Goal: Task Accomplishment & Management: Use online tool/utility

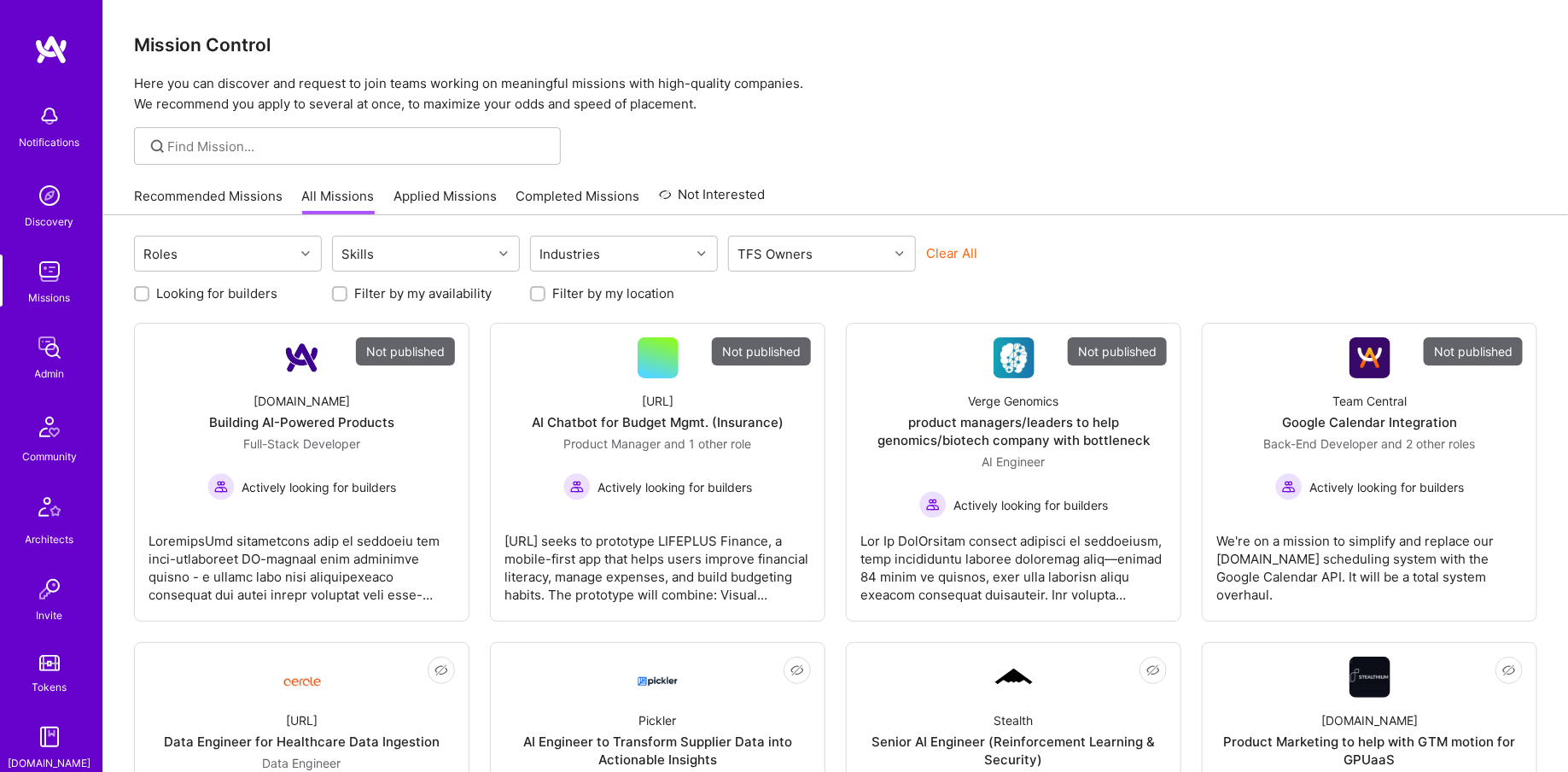
click at [71, 355] on link "Admin" at bounding box center [49, 356] width 106 height 52
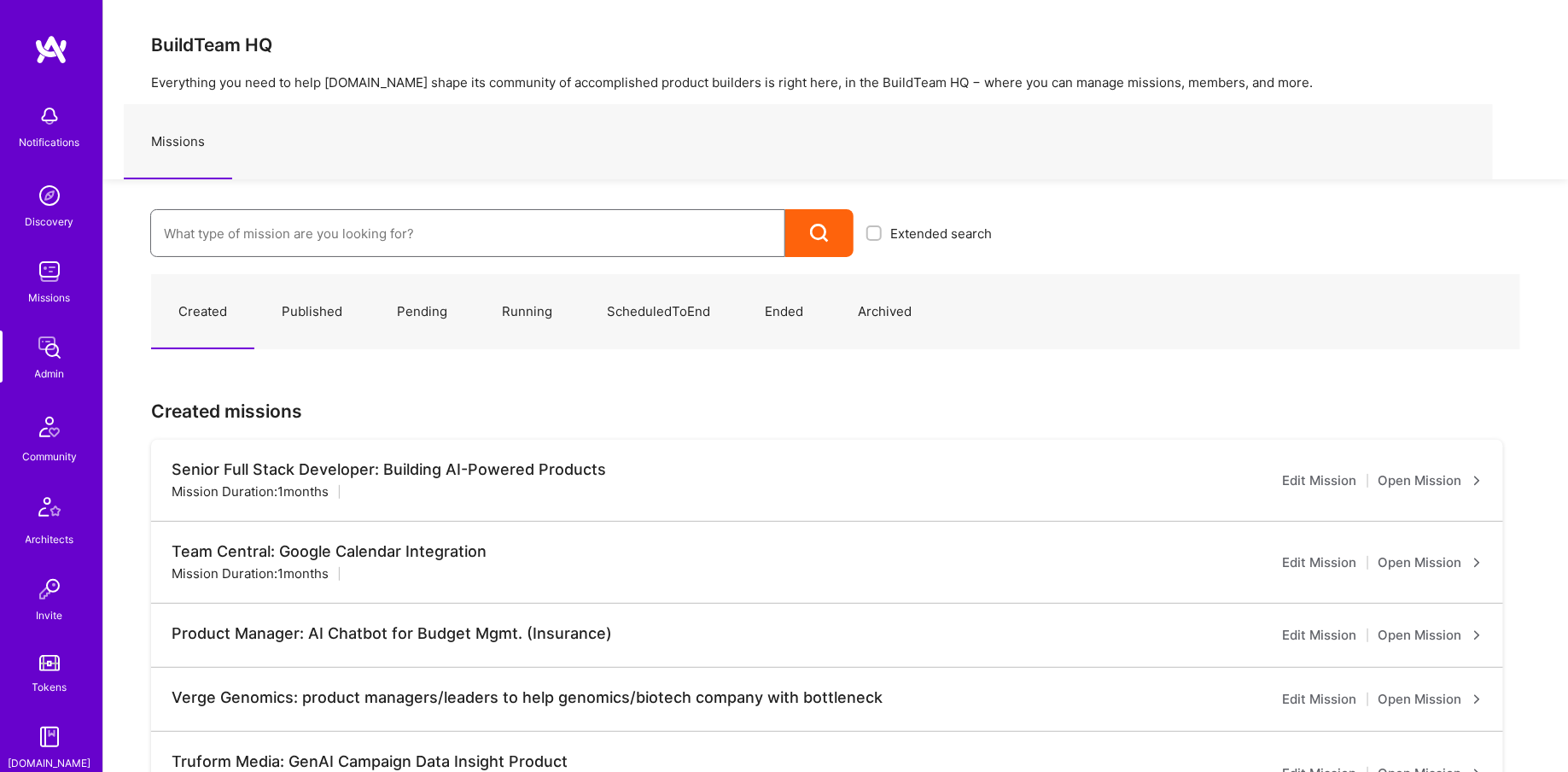
click at [227, 241] on input at bounding box center [467, 234] width 608 height 44
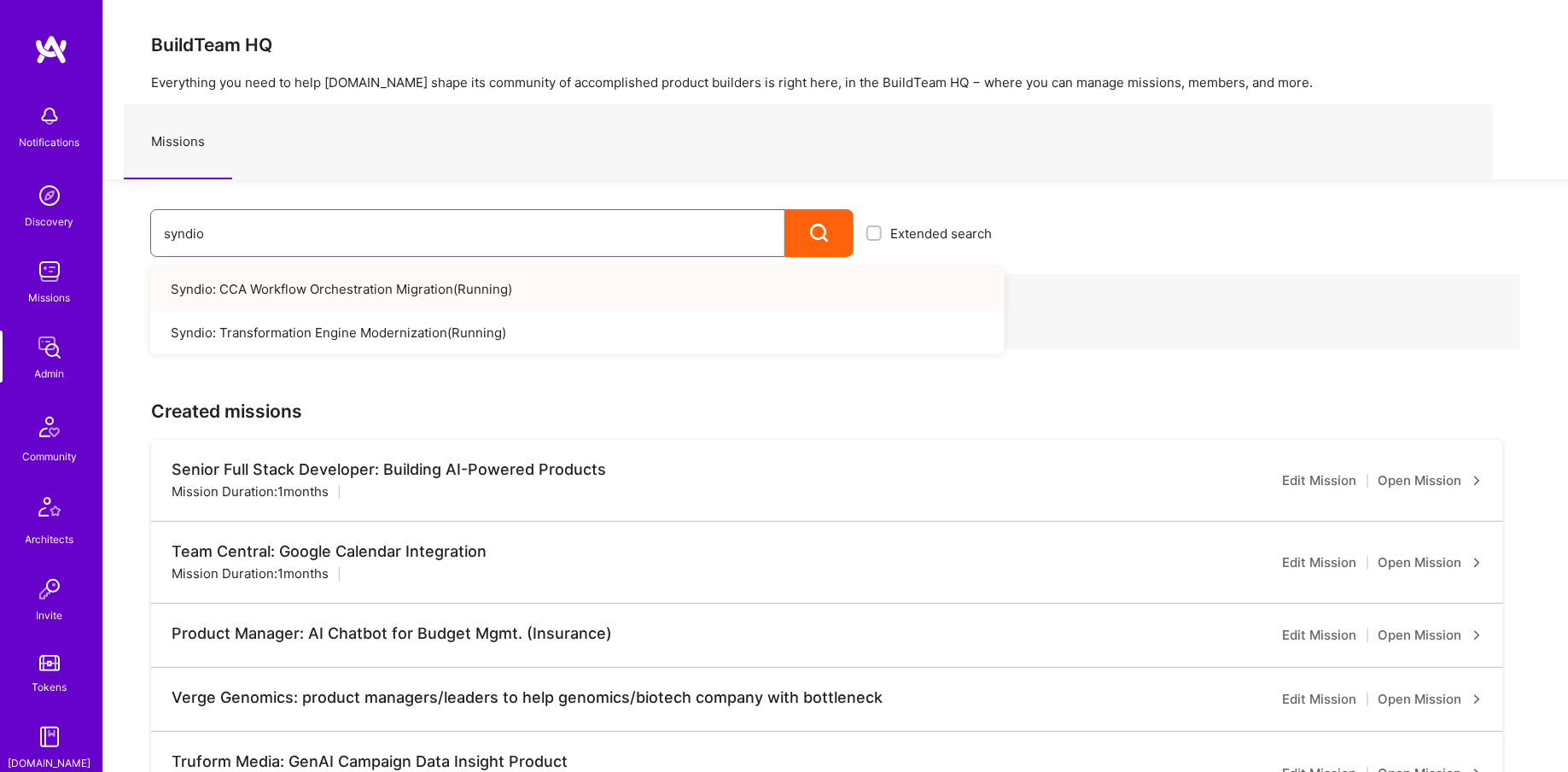
type input "syndio"
click at [247, 282] on link "Syndio: CCA Workflow Orchestration Migration ( Running )" at bounding box center [578, 289] width 855 height 44
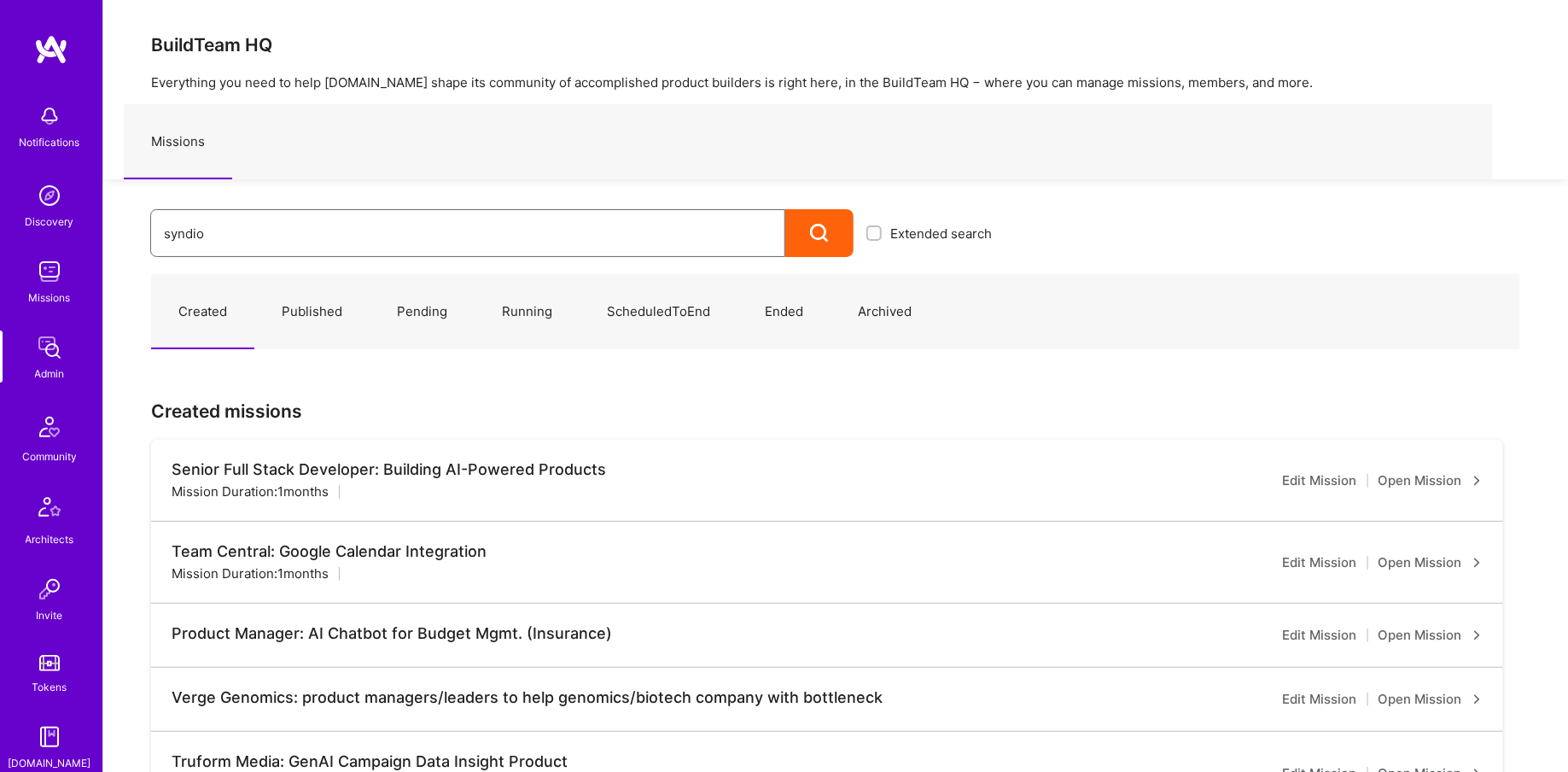
click at [253, 227] on input "syndio" at bounding box center [467, 234] width 608 height 44
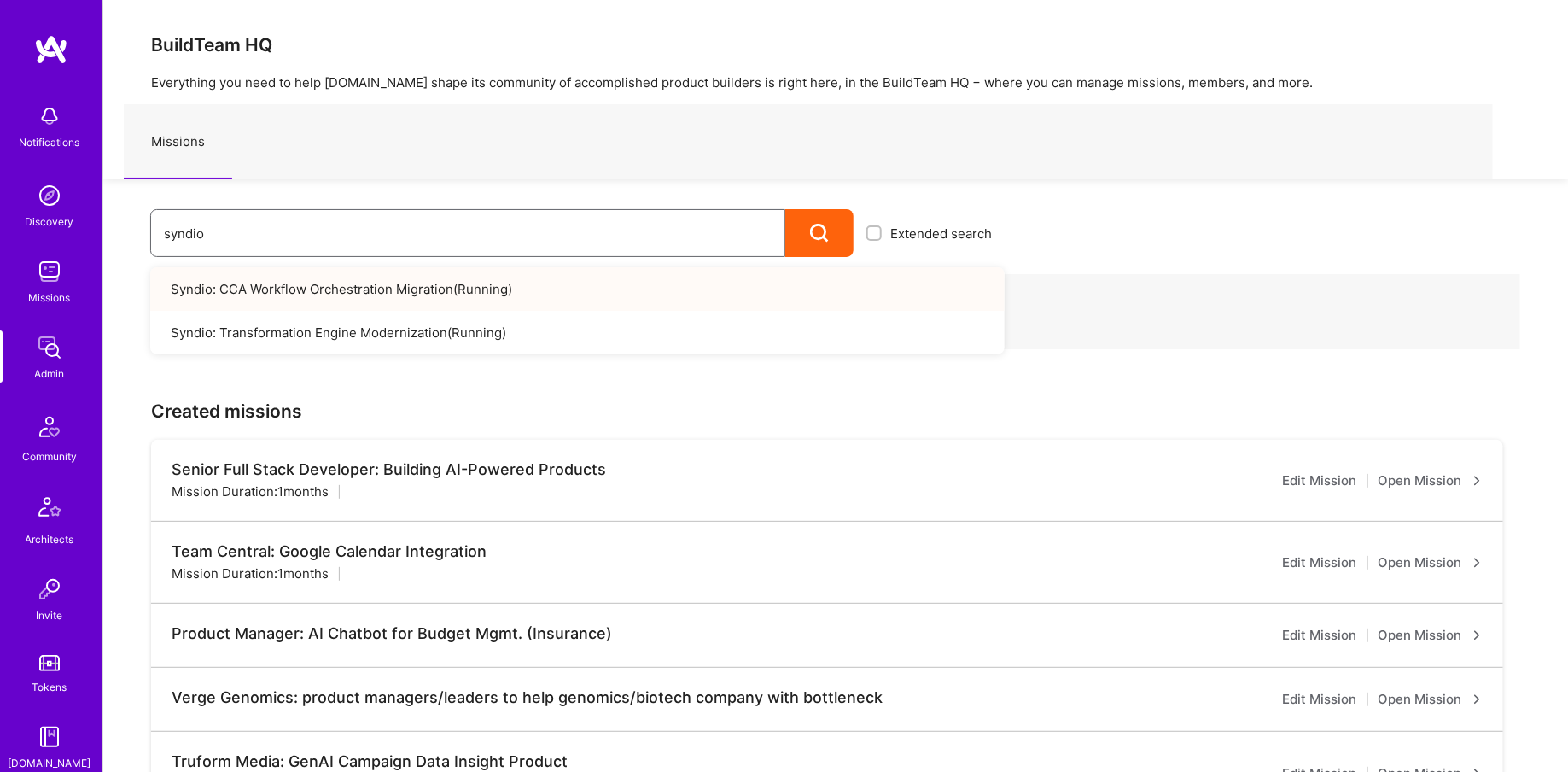
type input "syndio"
click at [338, 298] on link "Syndio: CCA Workflow Orchestration Migration ( Running )" at bounding box center [578, 289] width 855 height 44
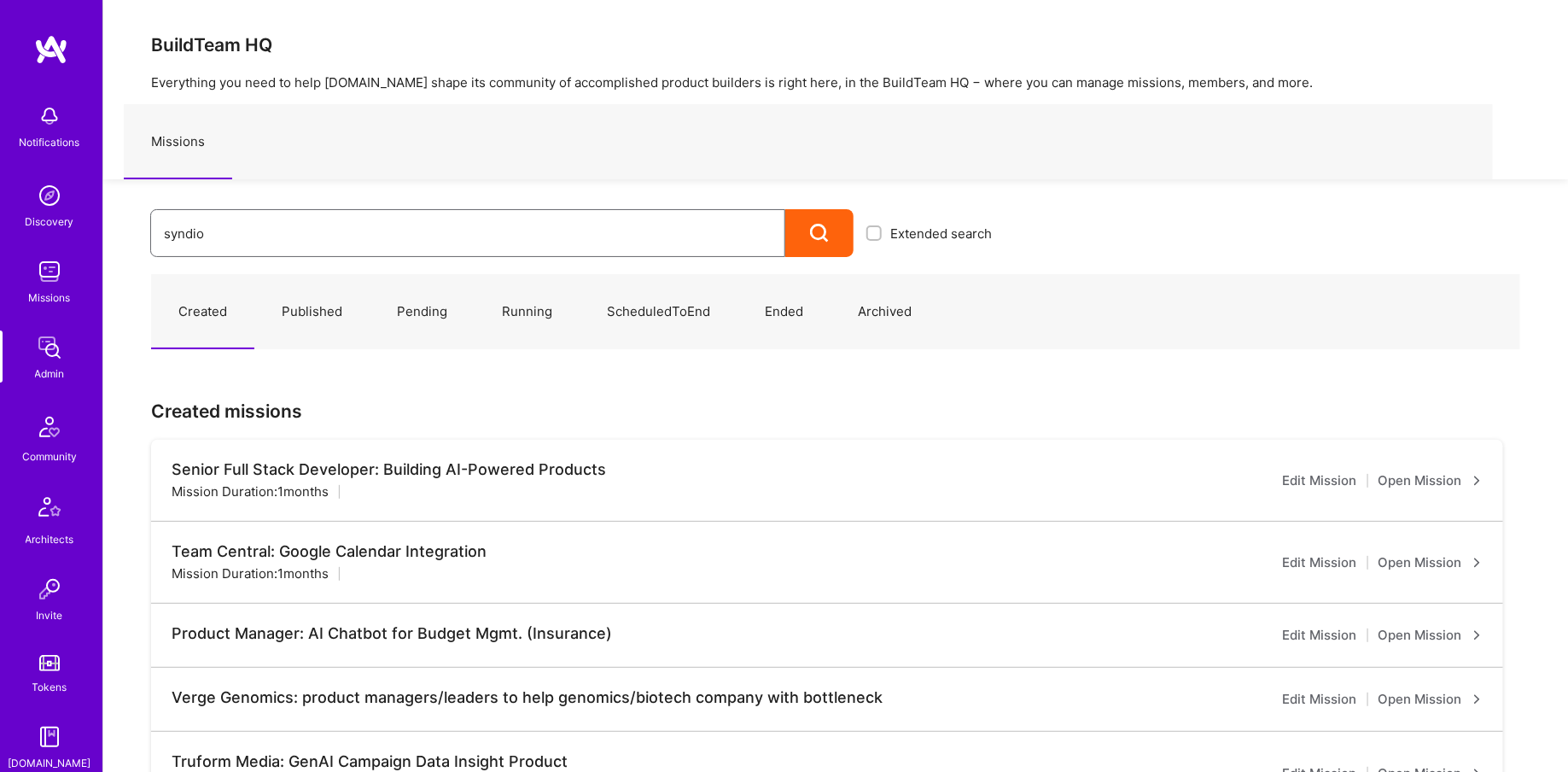
click at [274, 228] on input "syndio" at bounding box center [467, 234] width 608 height 44
type input "syndio"
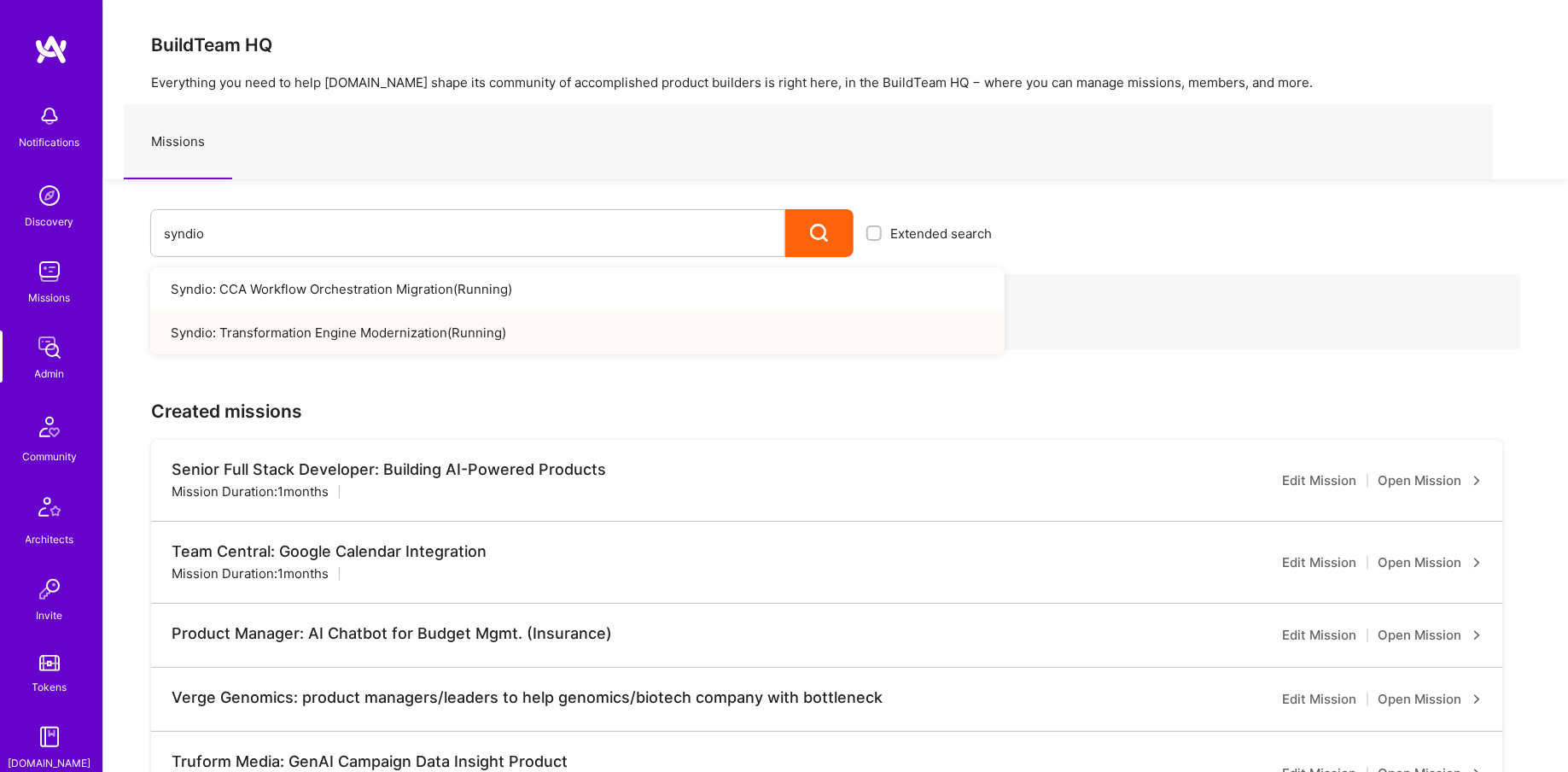
click at [353, 325] on link "Syndio: Transformation Engine Modernization ( Running )" at bounding box center [578, 333] width 855 height 44
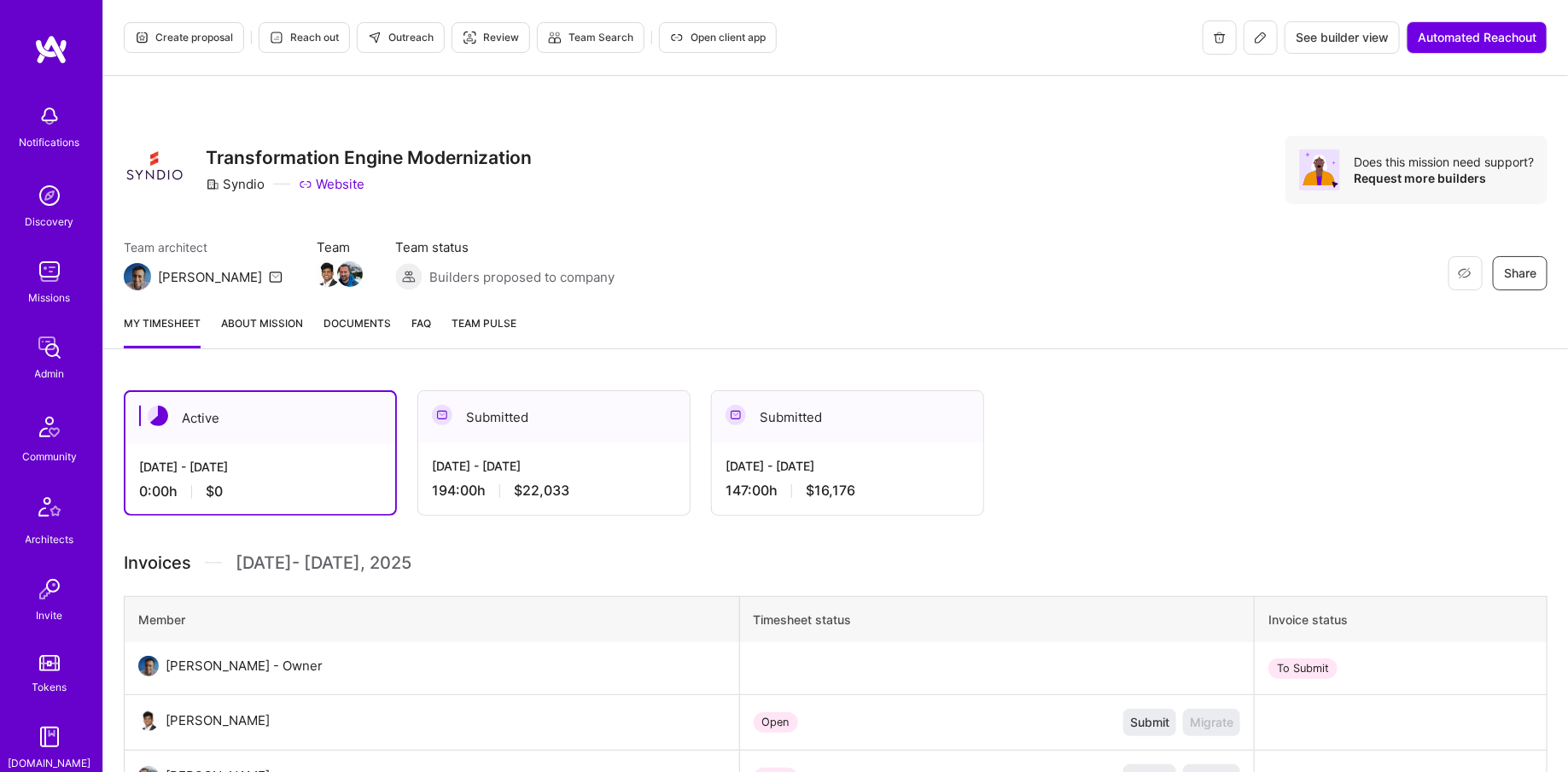
click at [1259, 39] on icon at bounding box center [1261, 37] width 14 height 14
click at [43, 371] on div "Admin" at bounding box center [49, 374] width 30 height 18
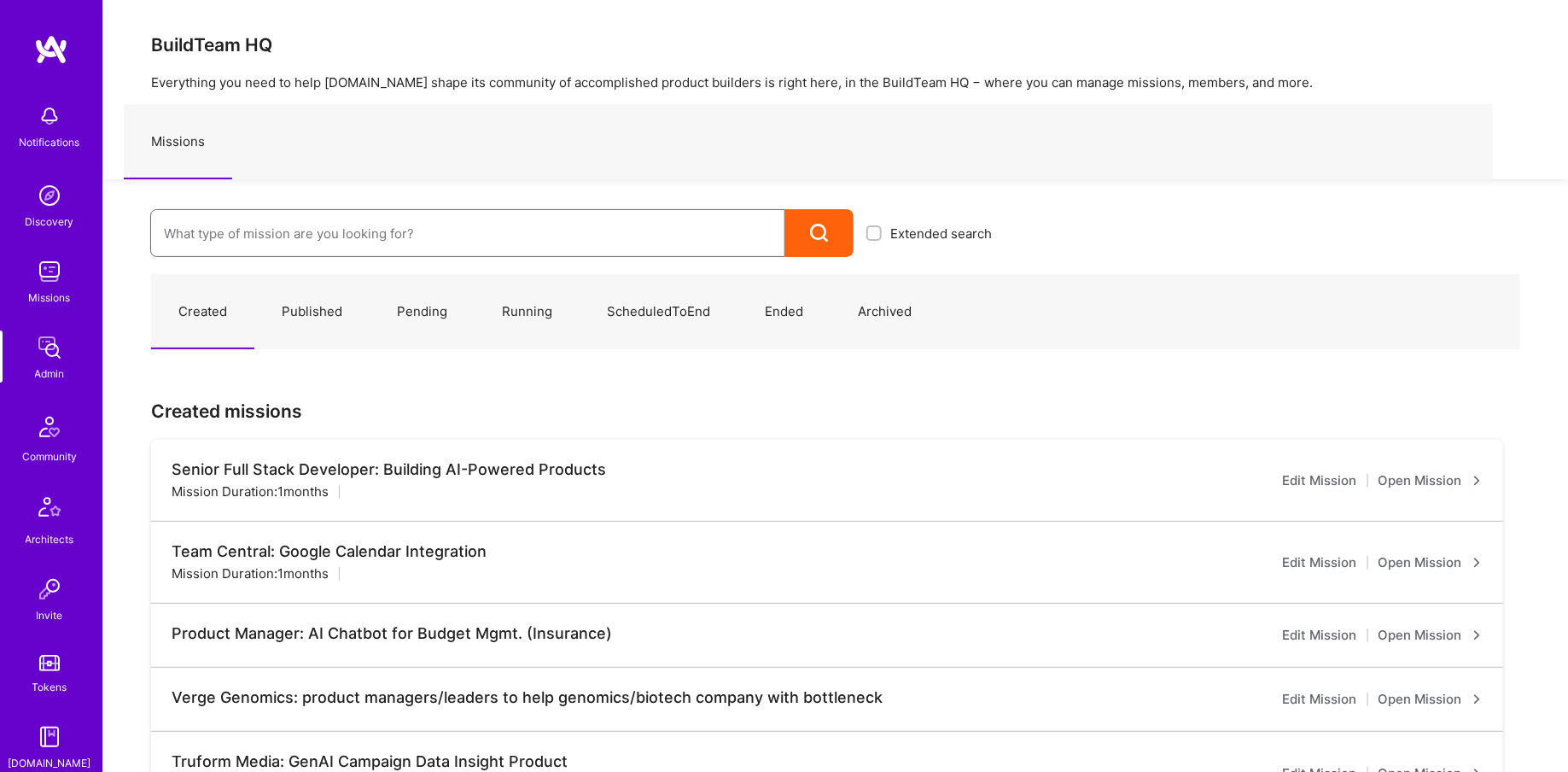
click at [236, 217] on input at bounding box center [467, 234] width 608 height 44
type input "sling"
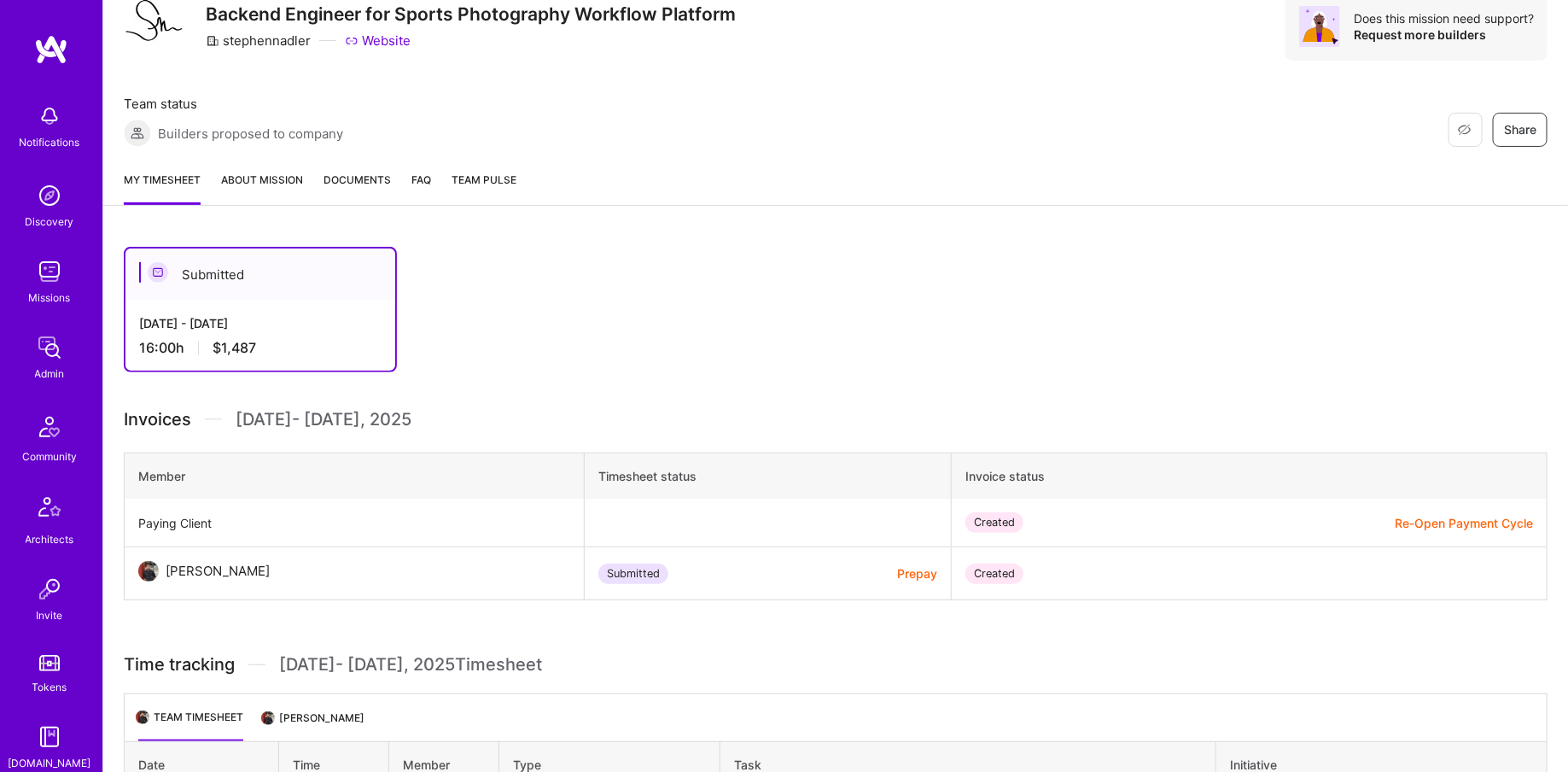
scroll to position [3, 0]
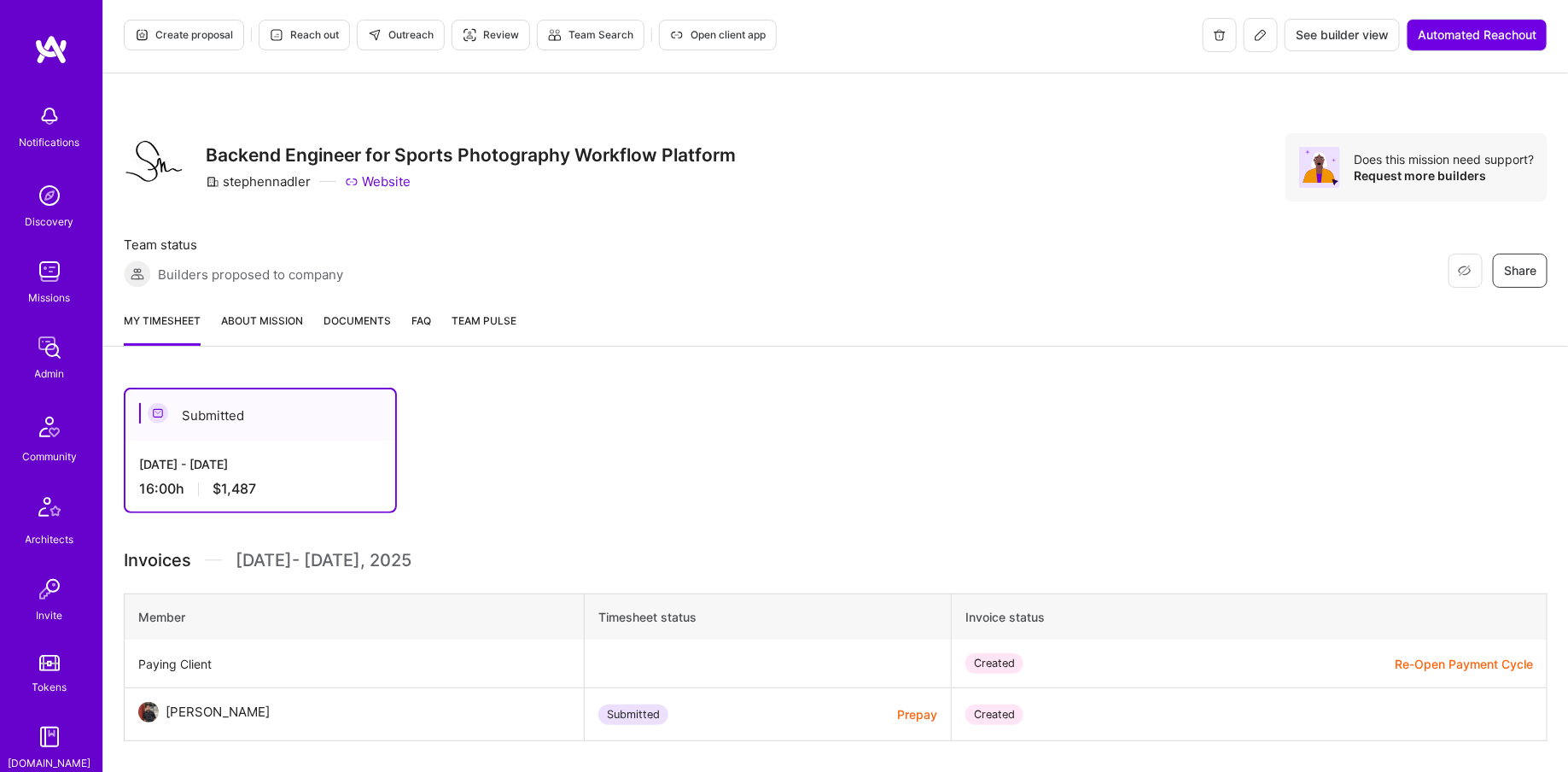
click at [1256, 40] on button at bounding box center [1261, 35] width 35 height 35
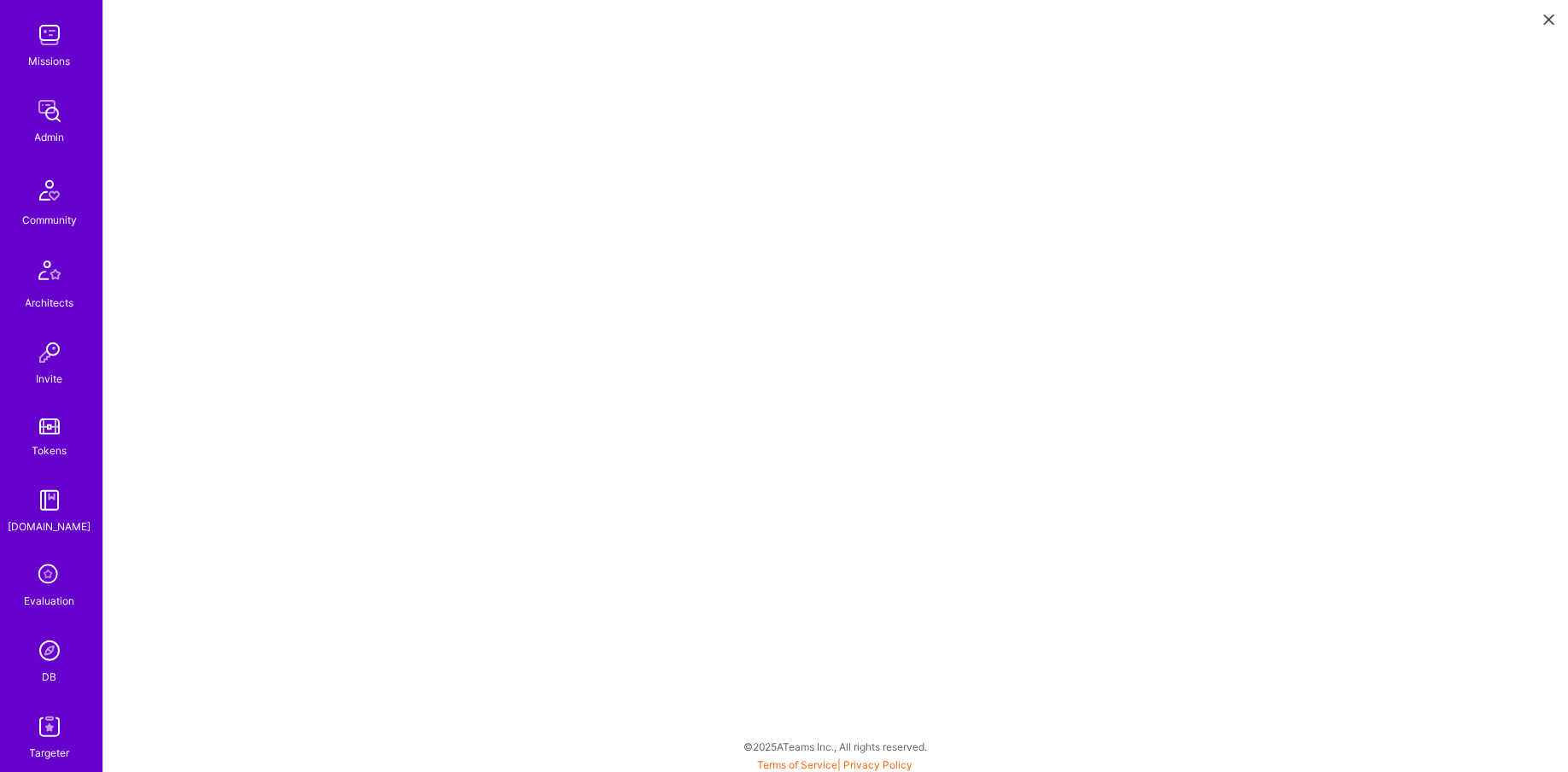
scroll to position [317, 0]
click at [39, 572] on img at bounding box center [50, 569] width 35 height 35
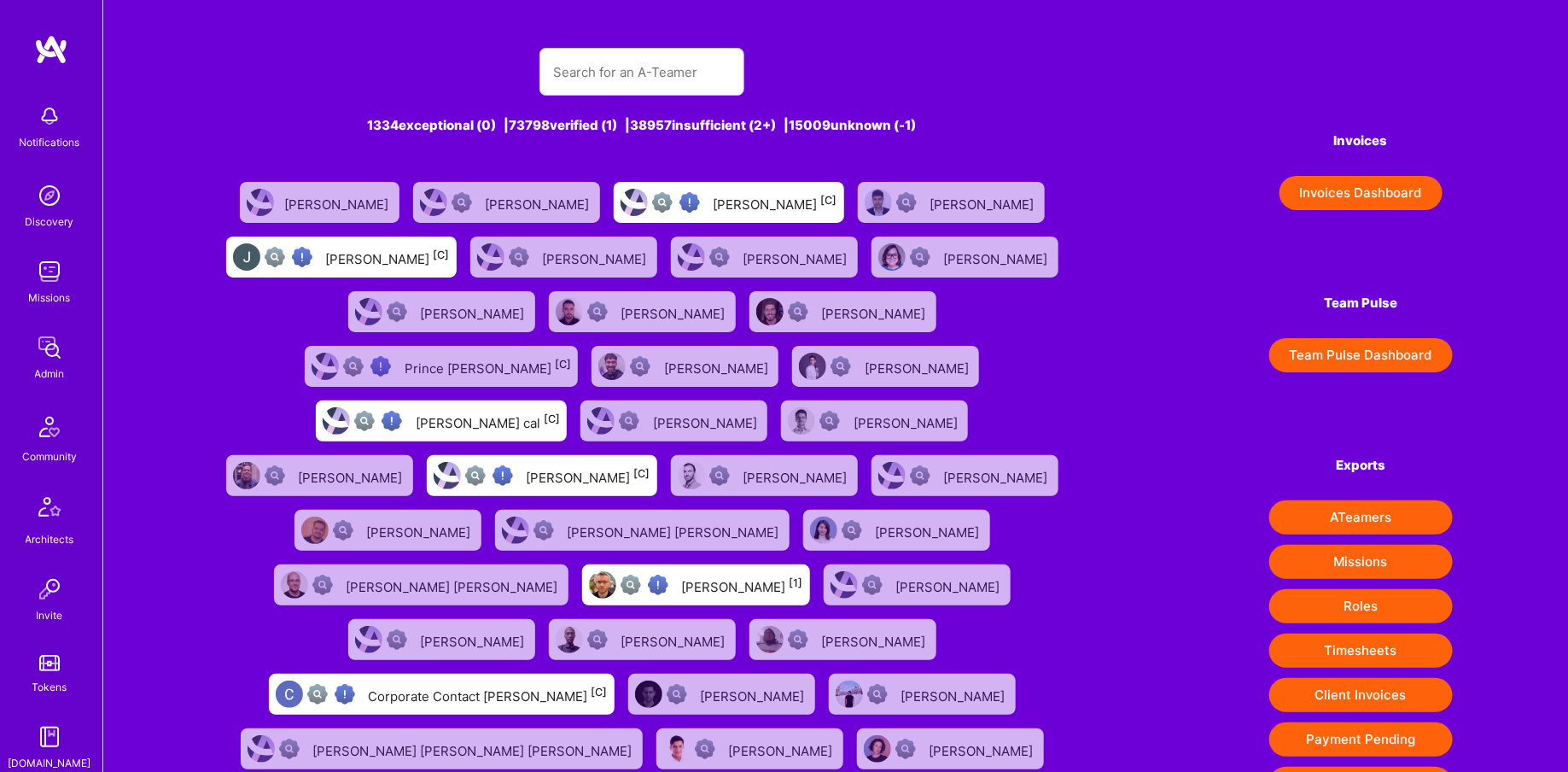
click at [598, 95] on div "1334 exceptional (0) | 73798 verified (1) | 38957 insufficient (2+) | 15009 unk…" at bounding box center [641, 510] width 846 height 967
click at [599, 81] on input "text" at bounding box center [641, 72] width 177 height 44
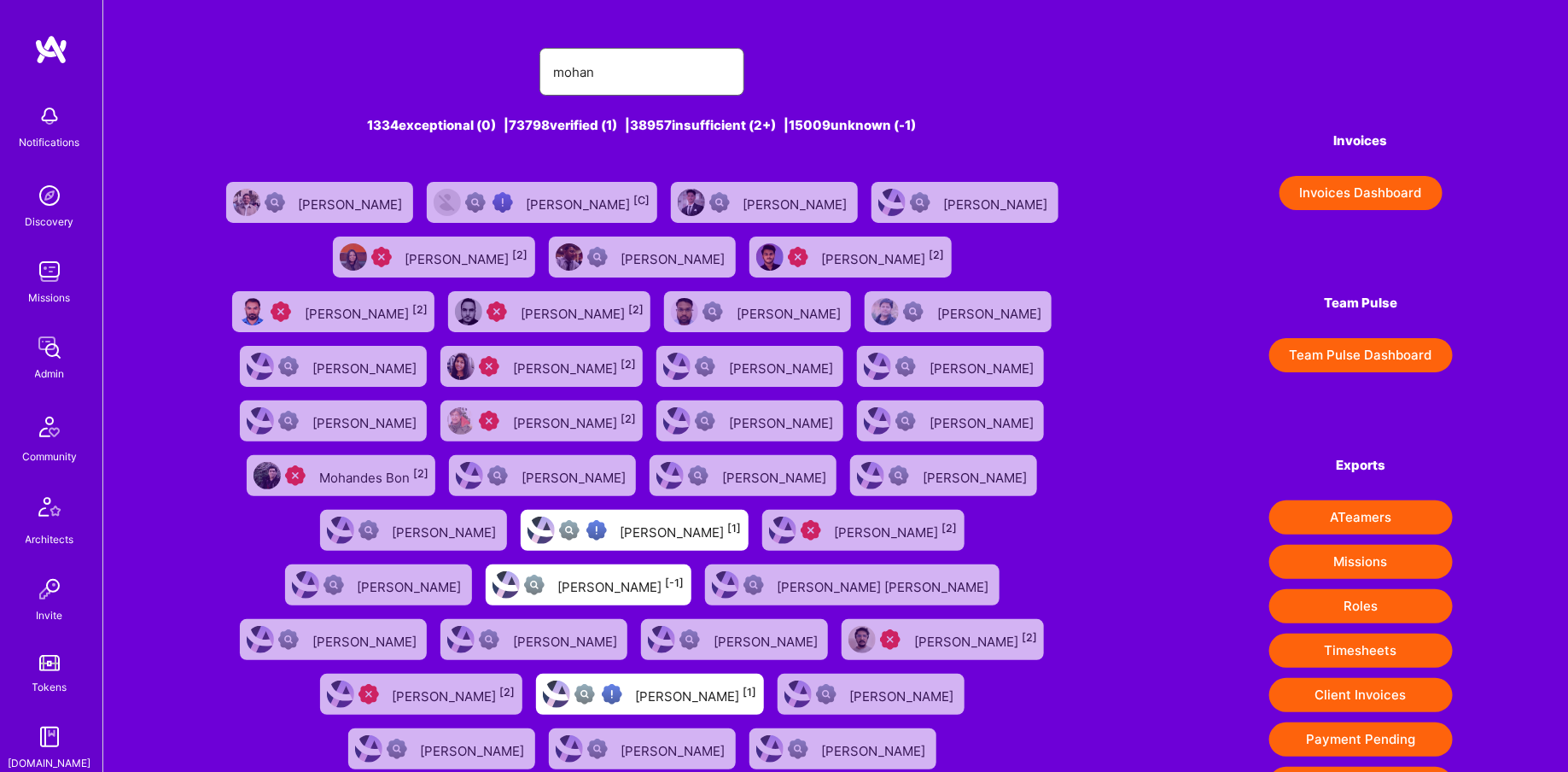
type input "[PERSON_NAME]"
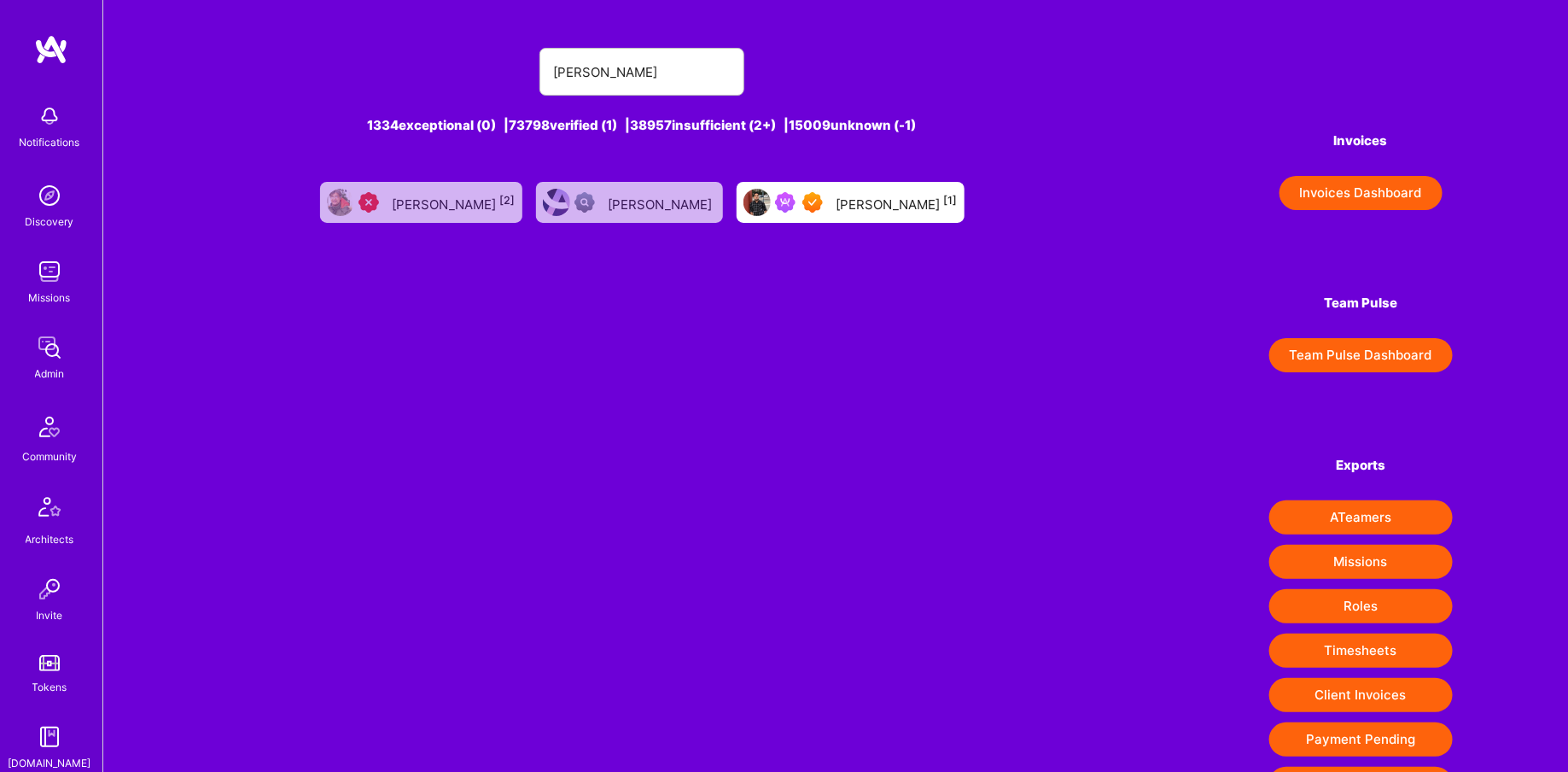
click at [870, 205] on div "[PERSON_NAME] [1]" at bounding box center [897, 202] width 121 height 22
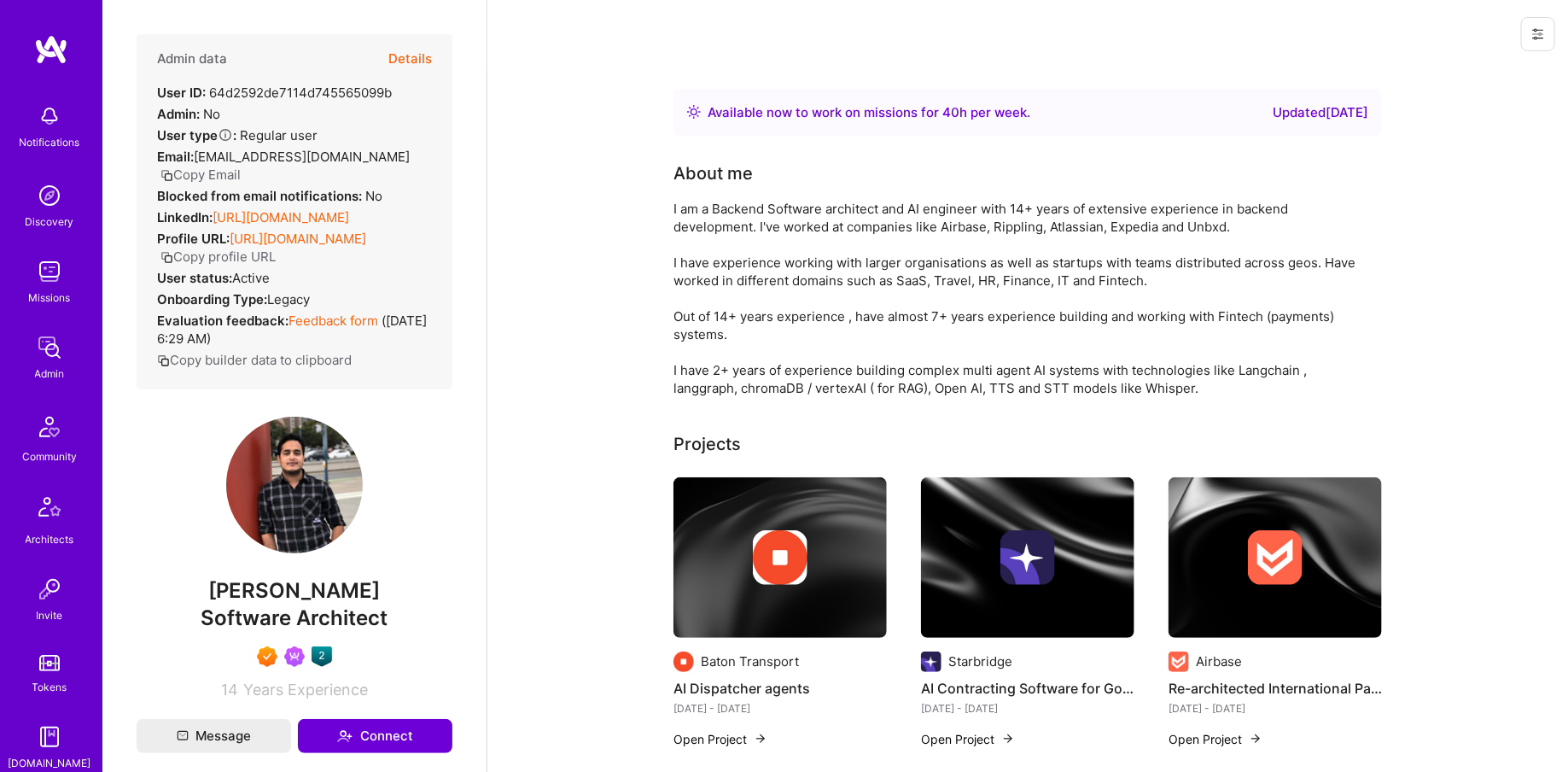
click at [398, 64] on button "Details" at bounding box center [410, 59] width 44 height 49
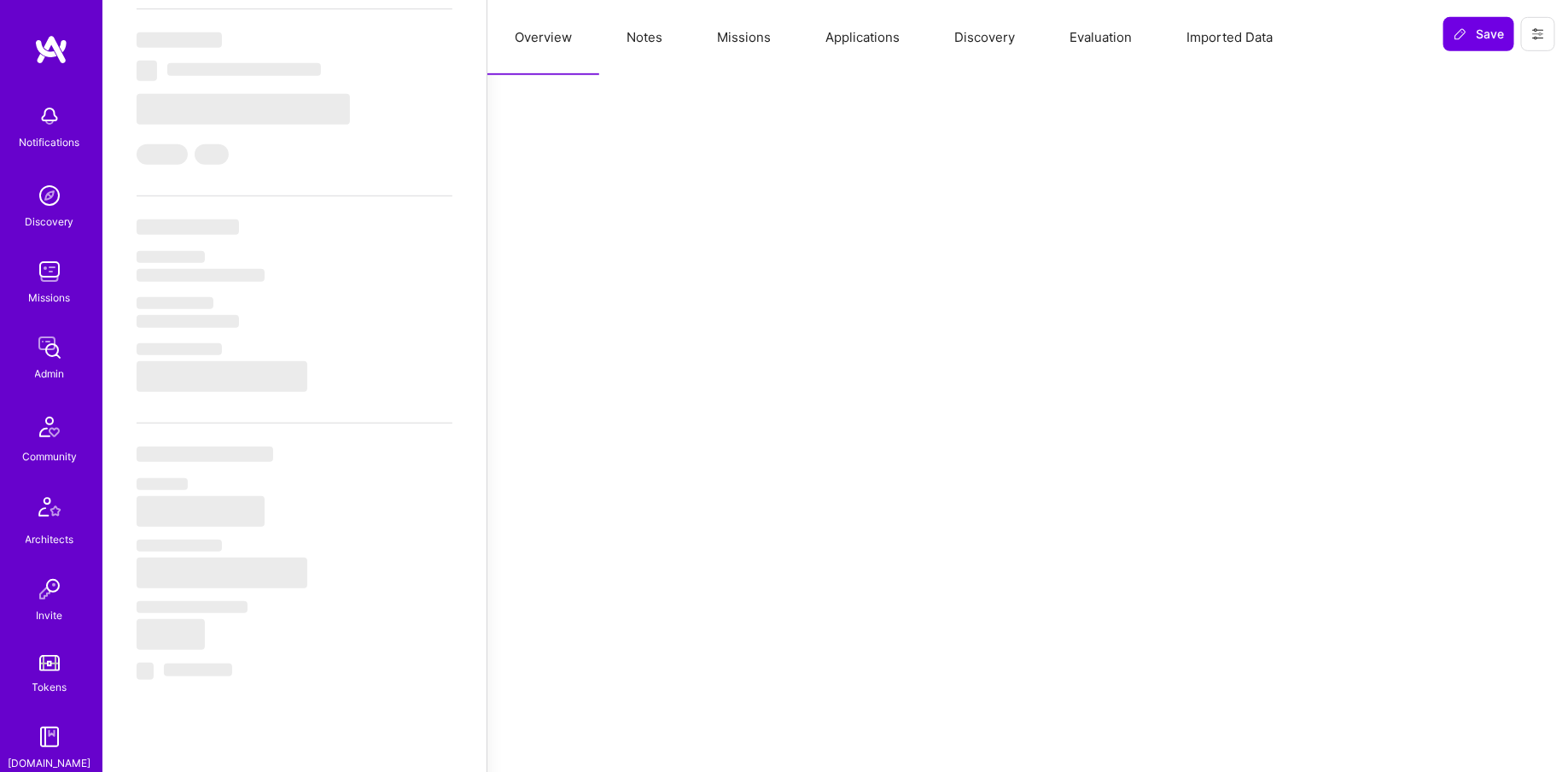
select select "Right Now"
select select "7"
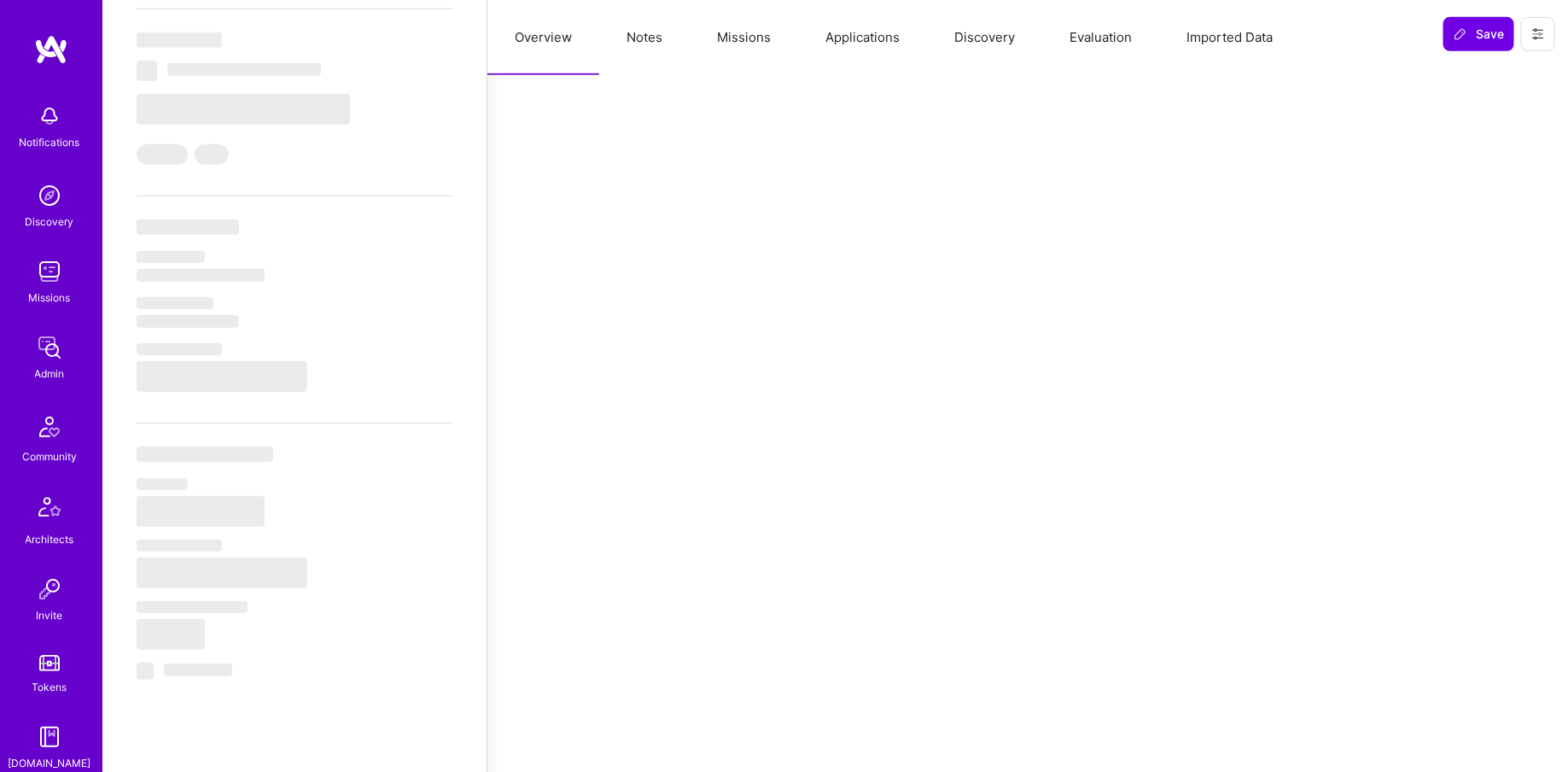
select select "IN"
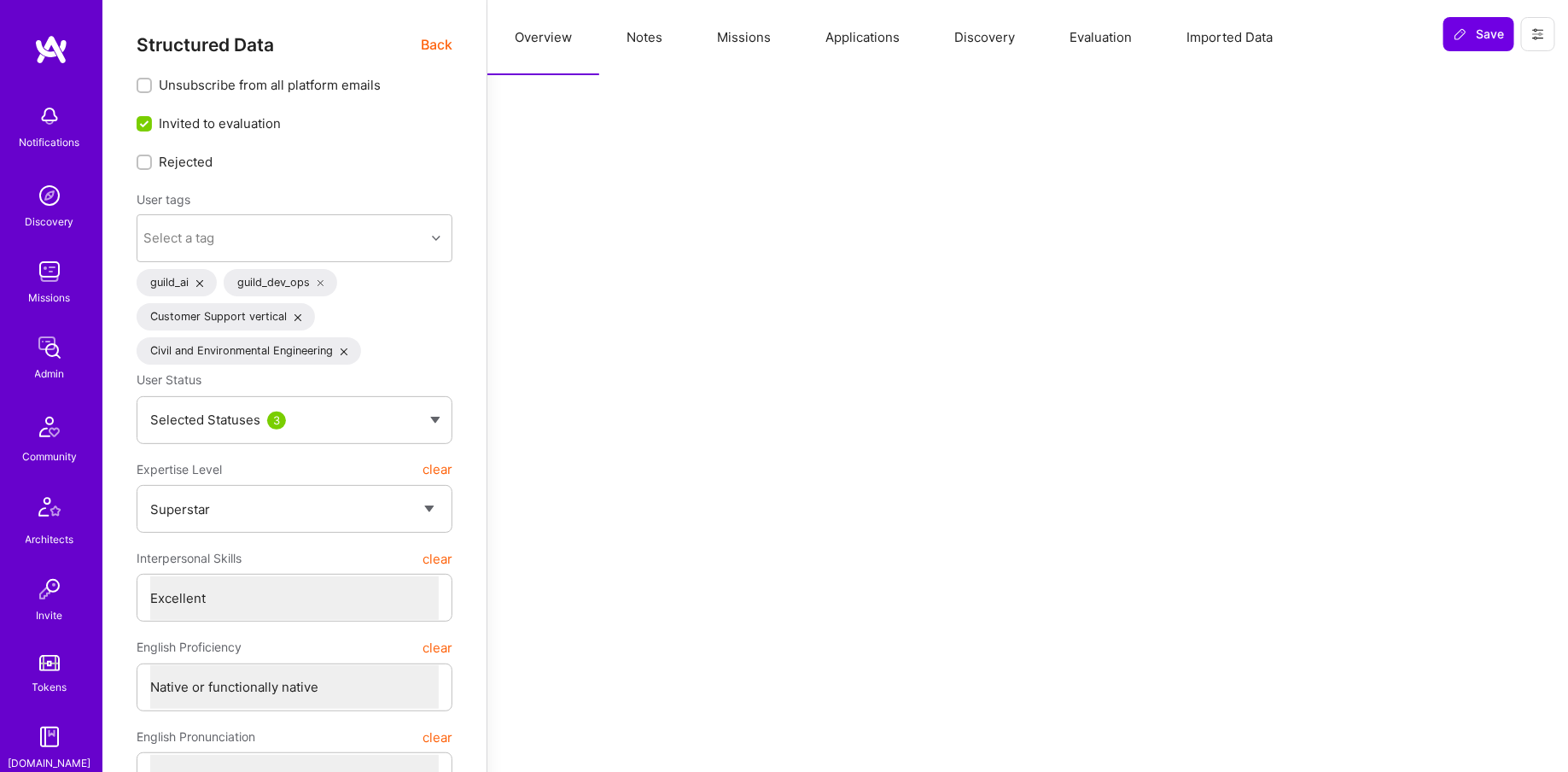
click at [748, 40] on button "Missions" at bounding box center [743, 37] width 108 height 75
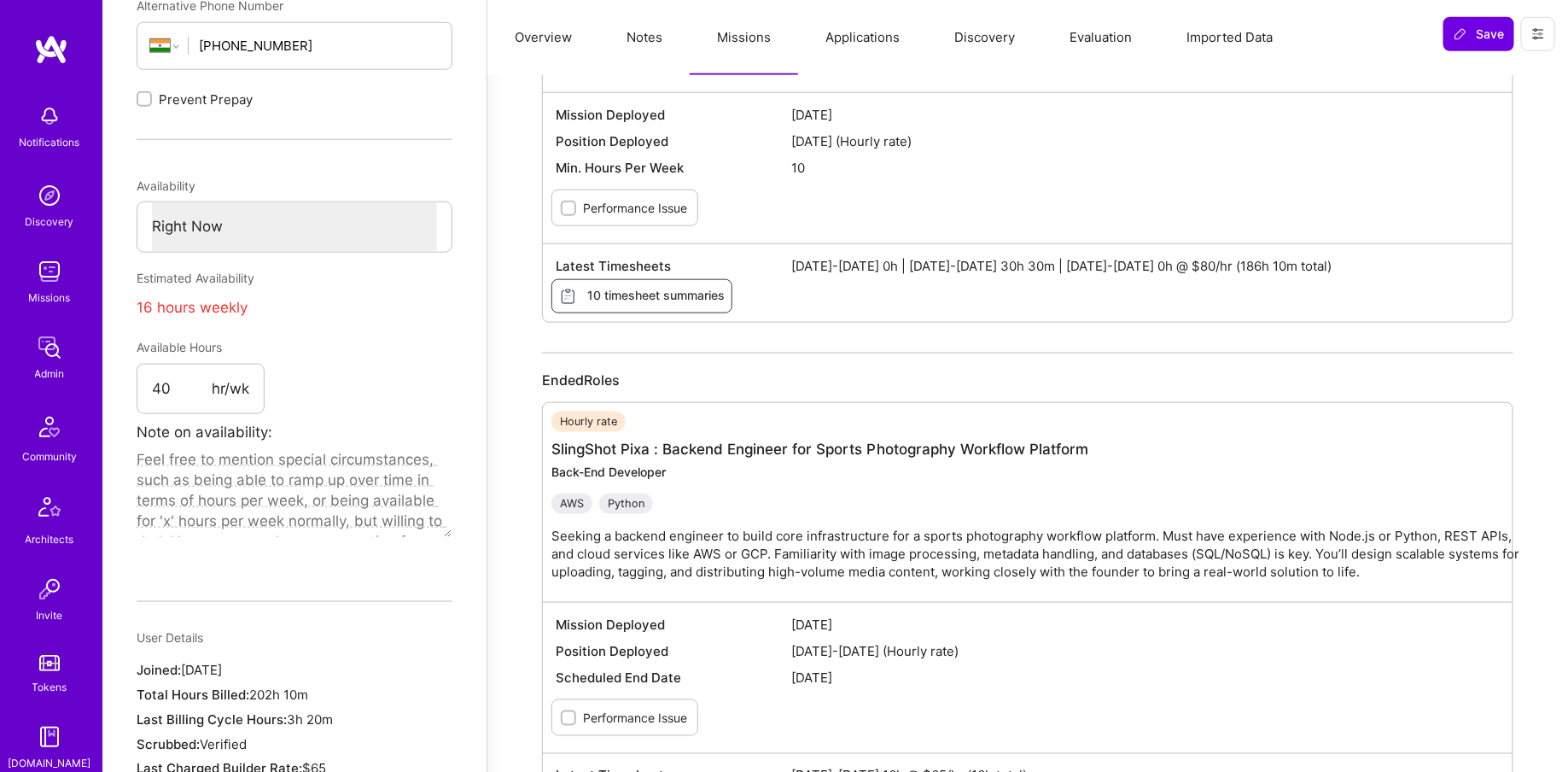
scroll to position [954, 0]
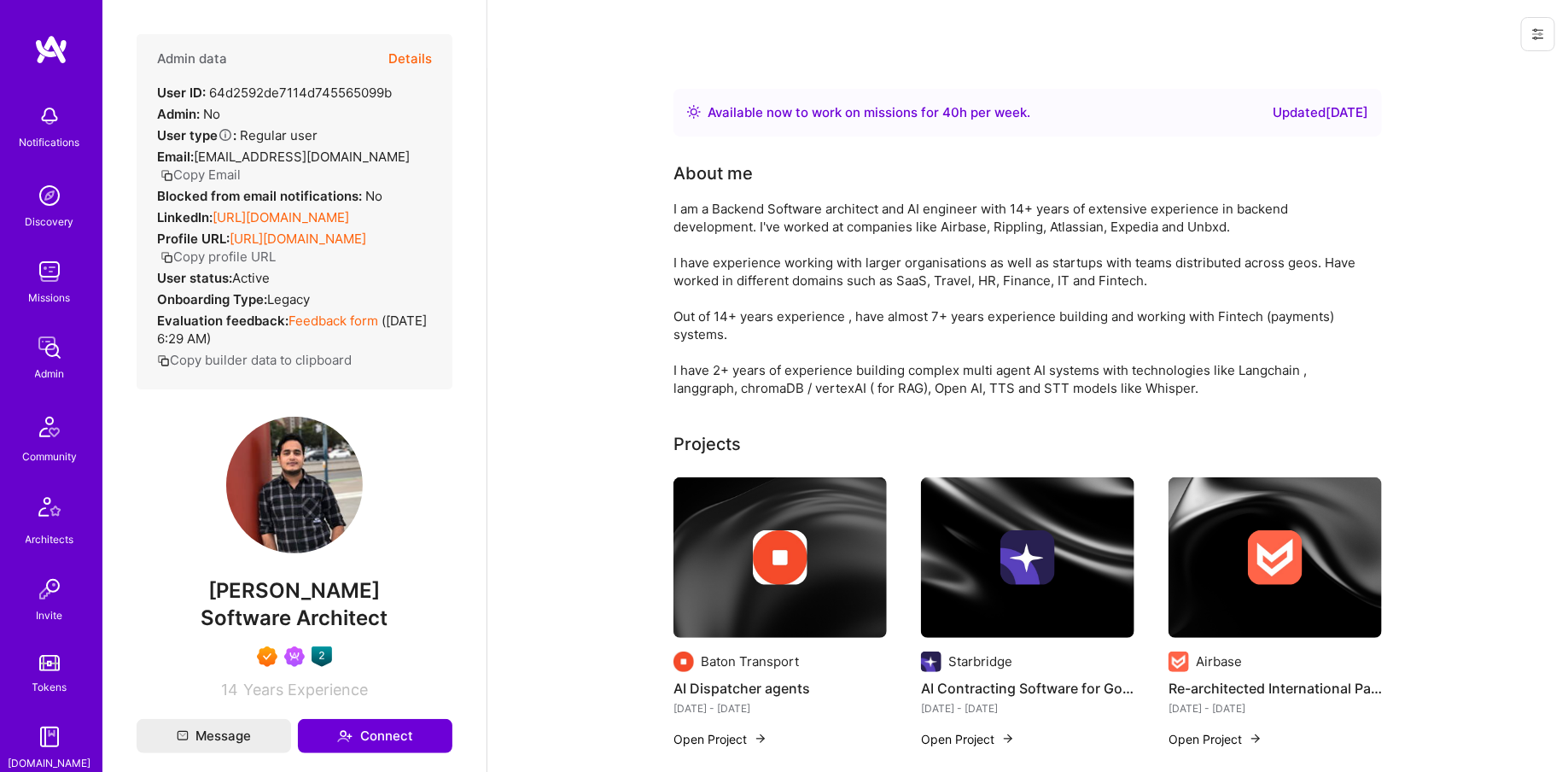
scroll to position [954, 0]
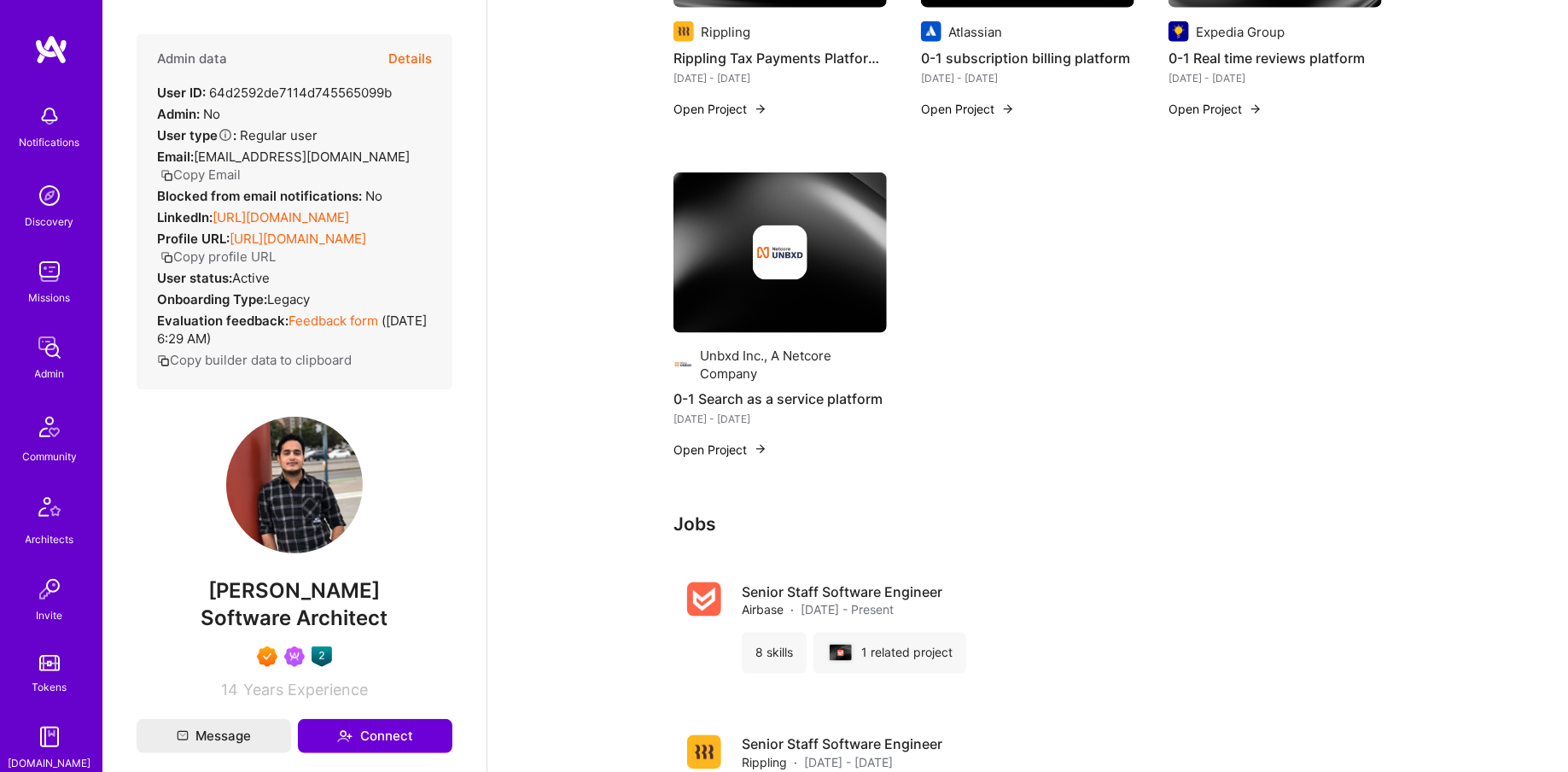
click at [416, 59] on button "Details" at bounding box center [410, 59] width 44 height 49
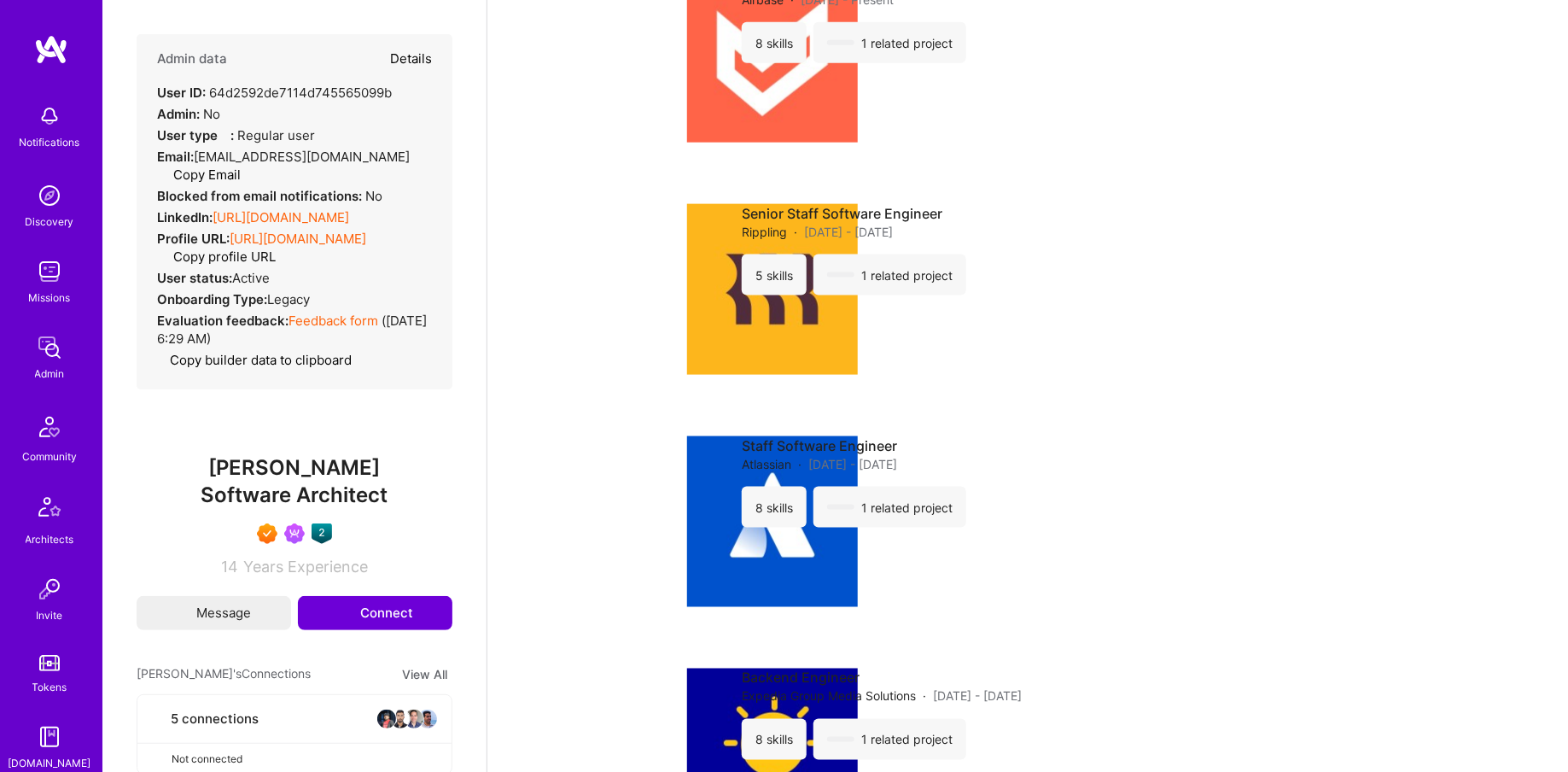
type textarea "x"
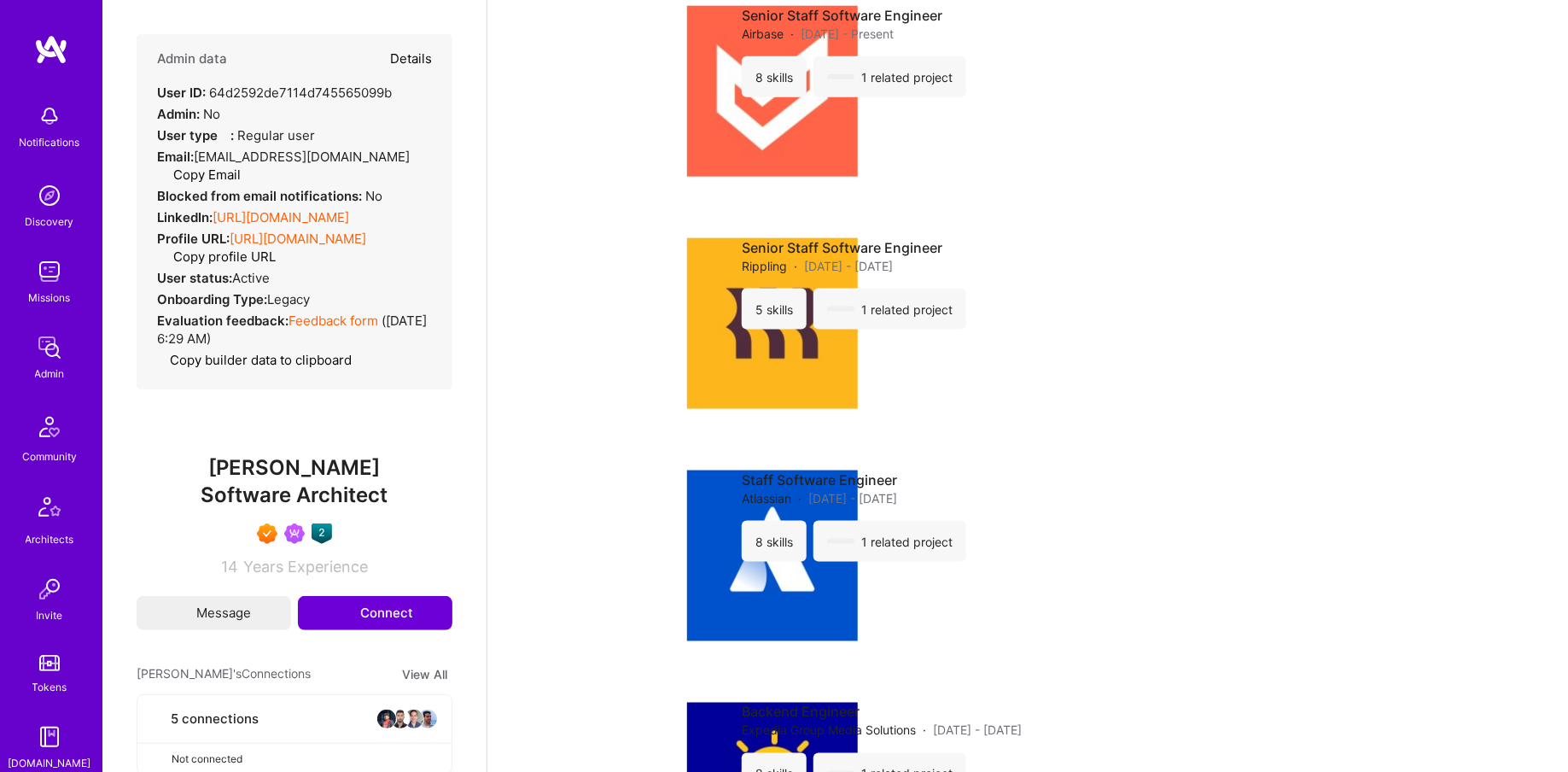
select select "7"
select select "IN"
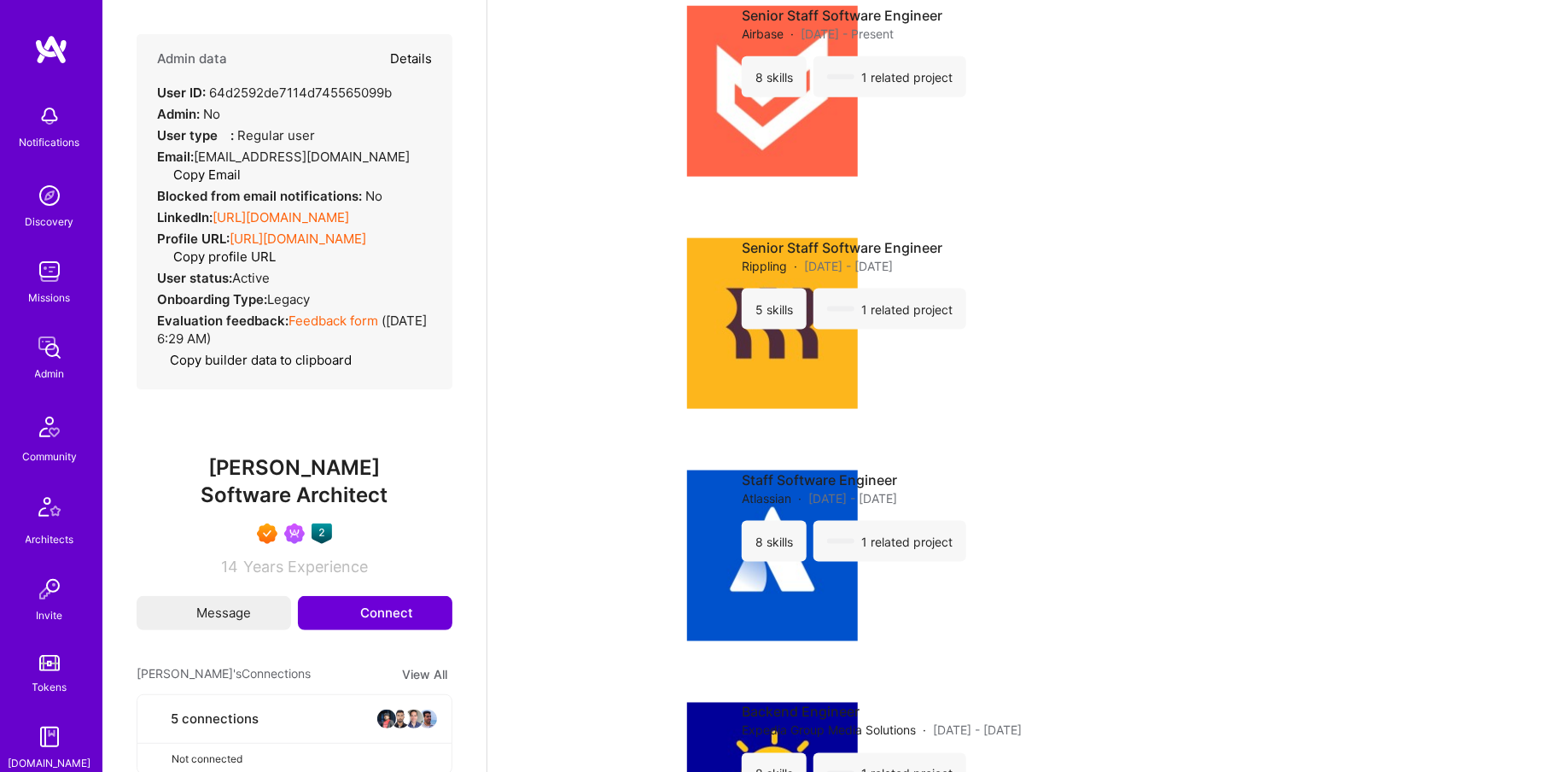
select select "Right Now"
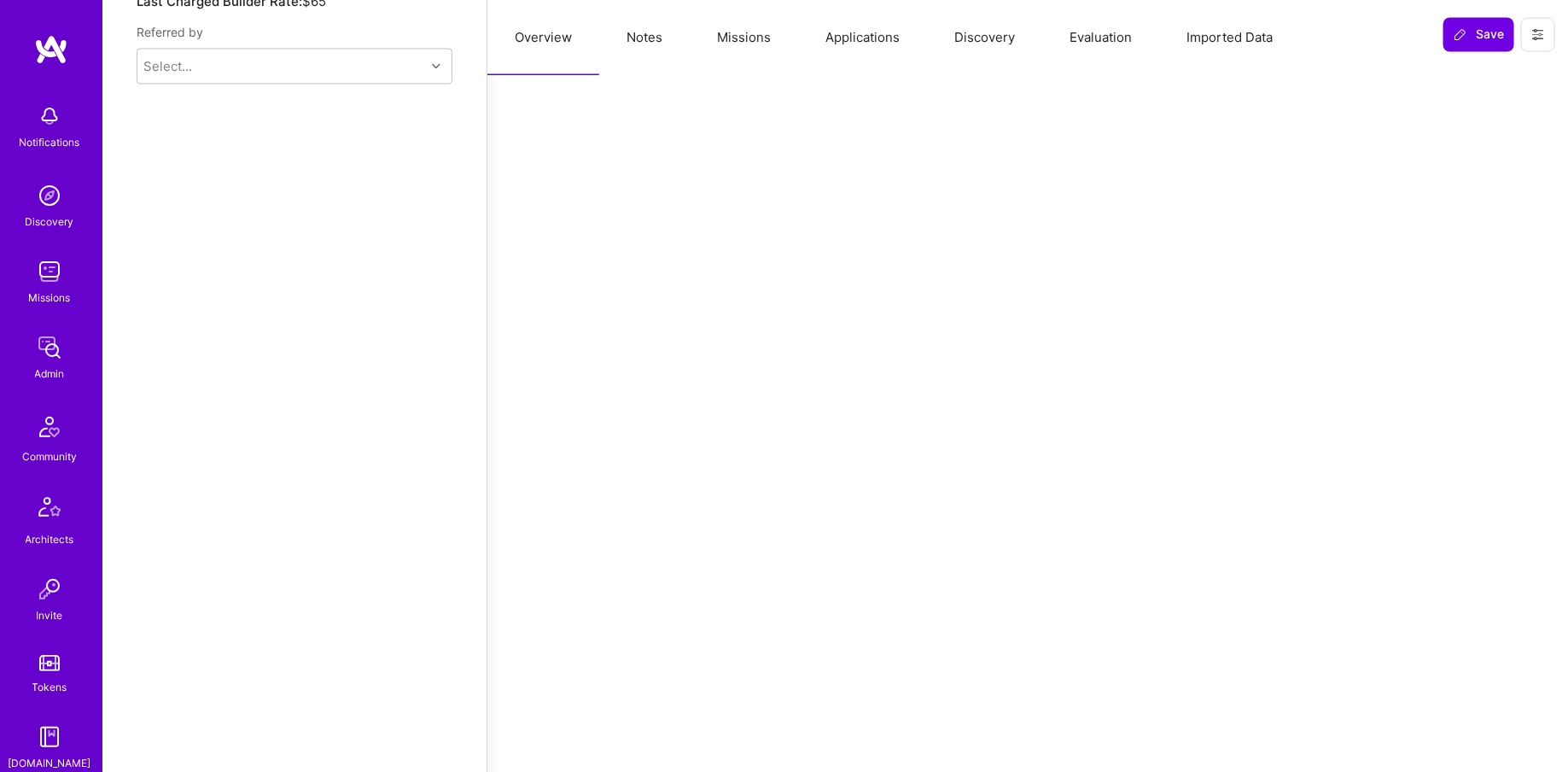
scroll to position [635, 0]
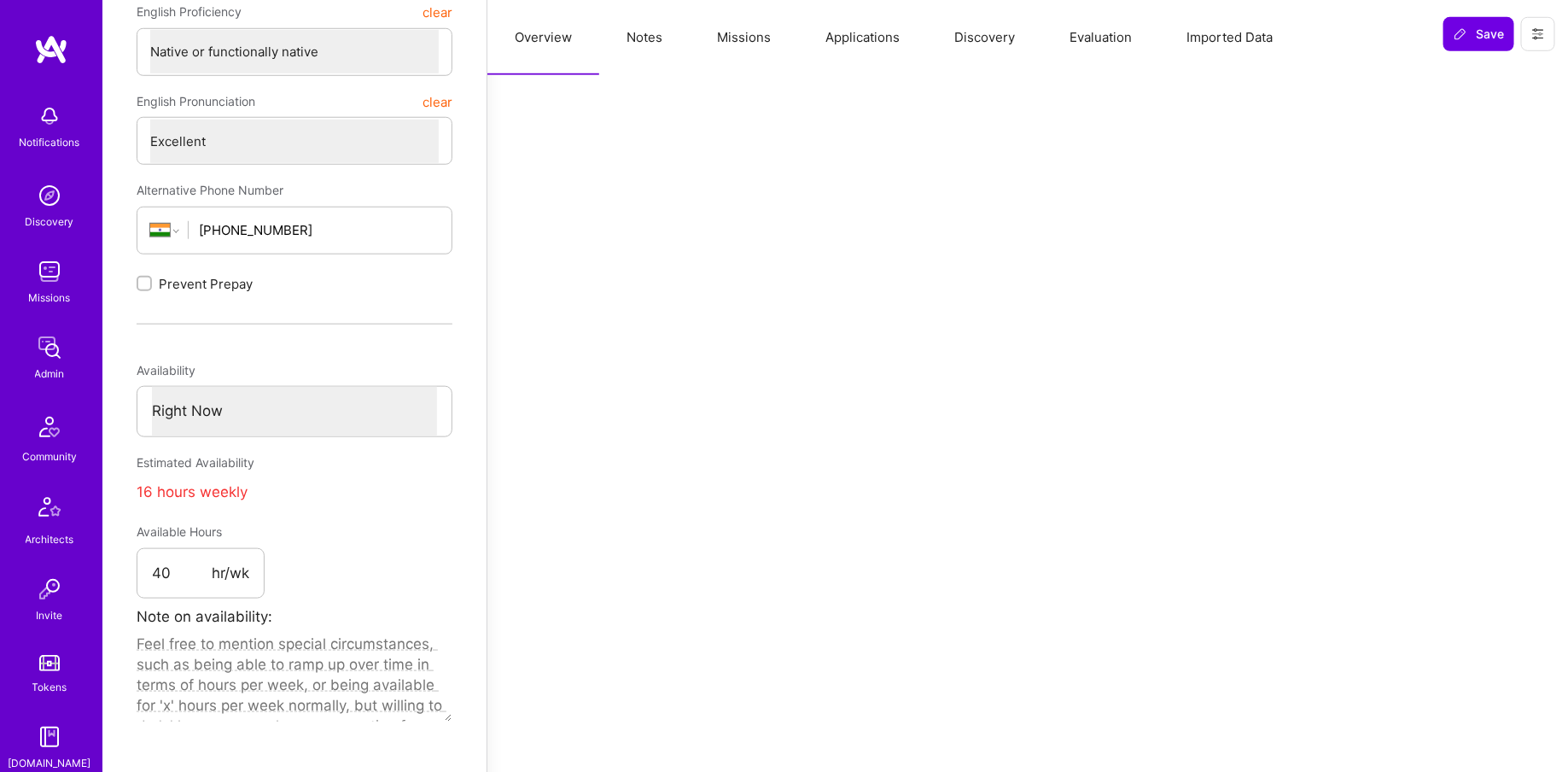
click at [733, 13] on button "Missions" at bounding box center [743, 37] width 108 height 75
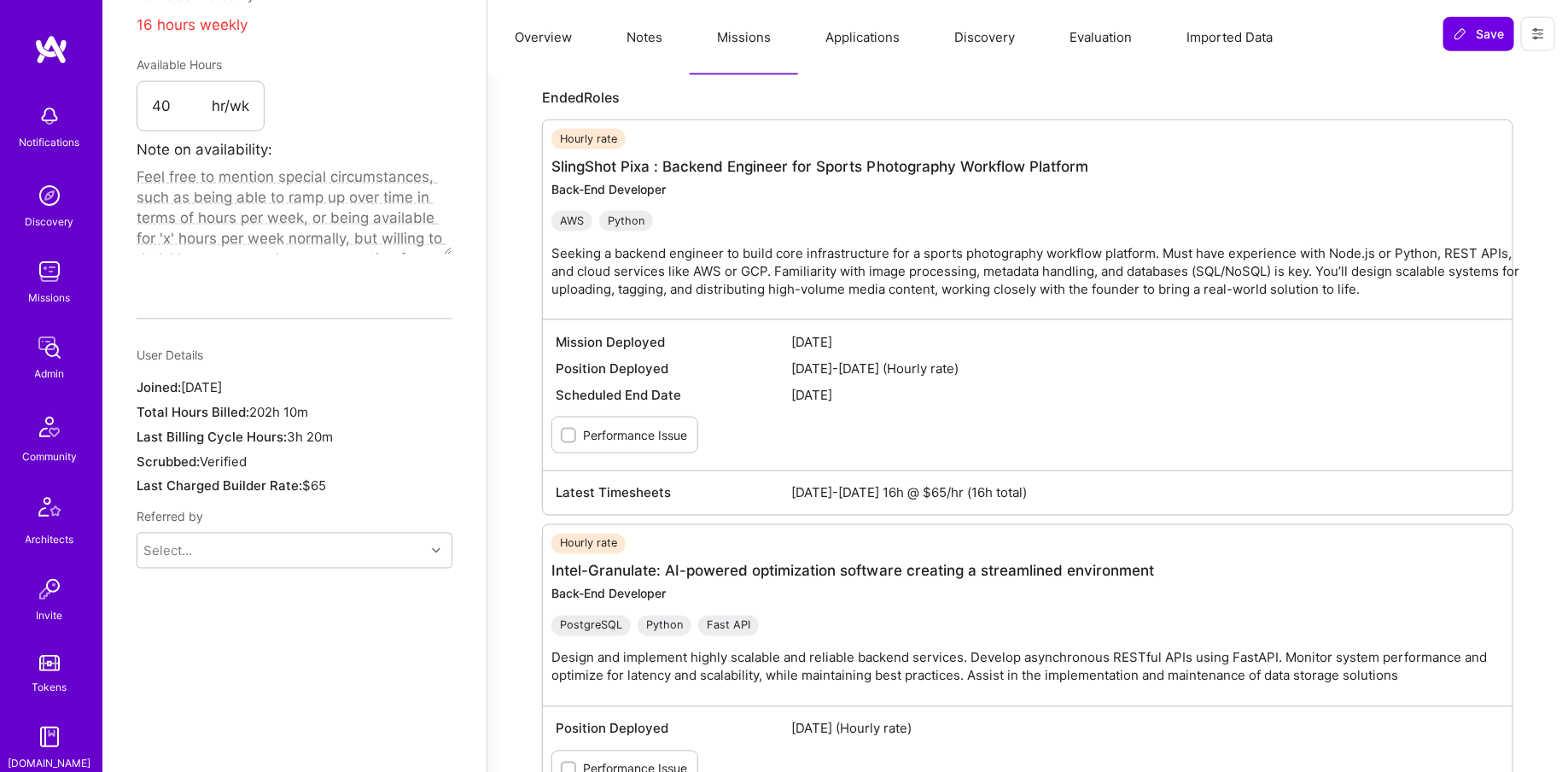
scroll to position [1103, 0]
click at [631, 158] on link "SlingShot Pixa : Backend Engineer for Sports Photography Workflow Platform" at bounding box center [819, 165] width 537 height 17
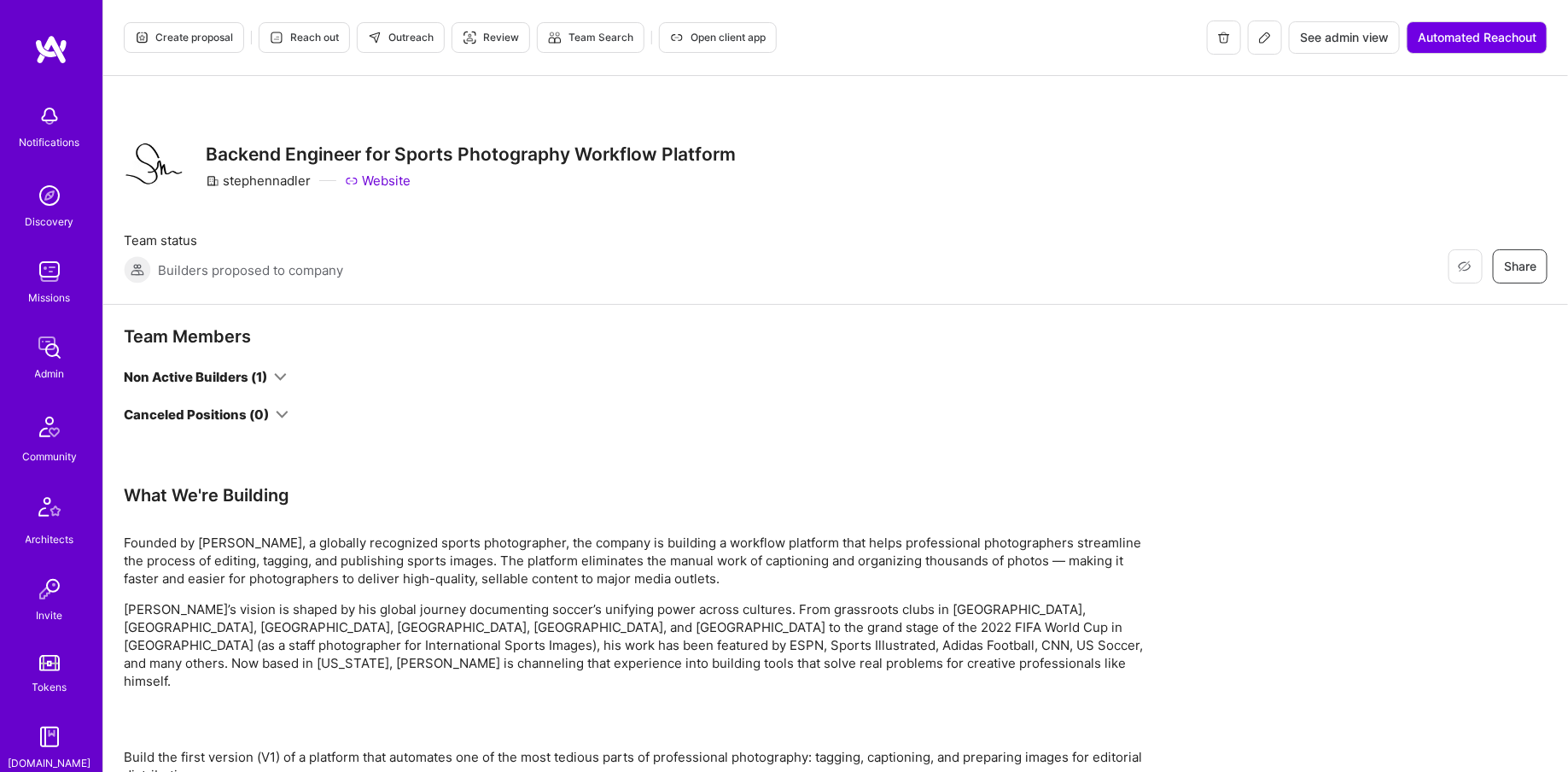
click at [730, 45] on button "Open client app" at bounding box center [719, 37] width 118 height 31
